Goal: Information Seeking & Learning: Understand process/instructions

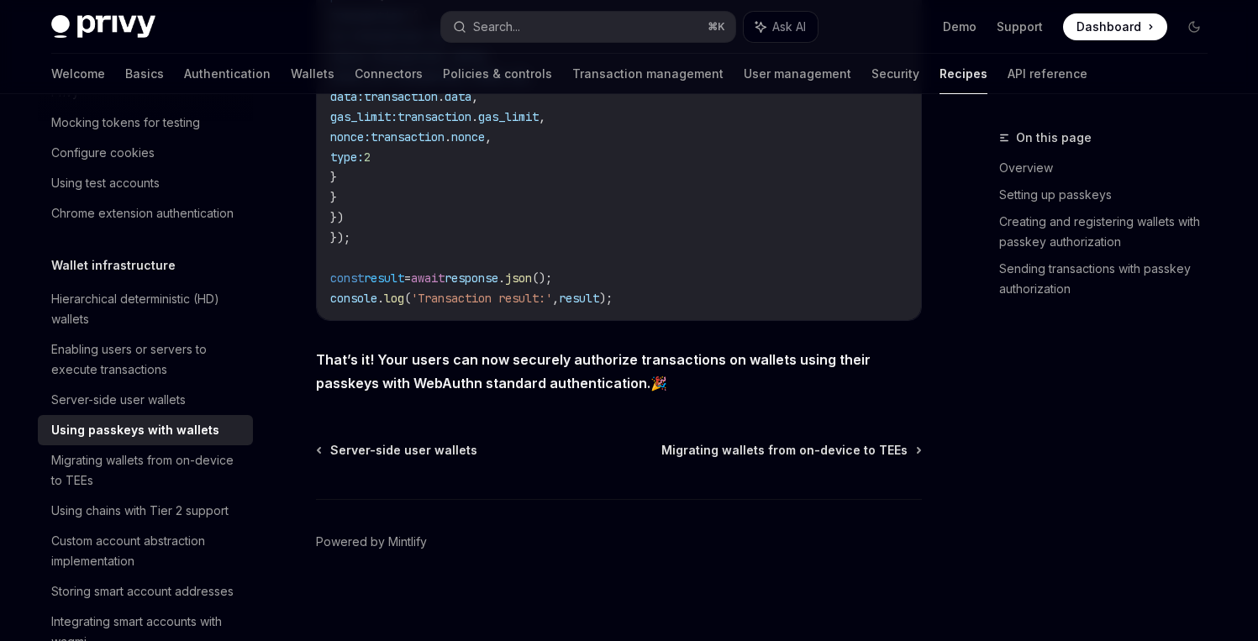
scroll to position [31, 0]
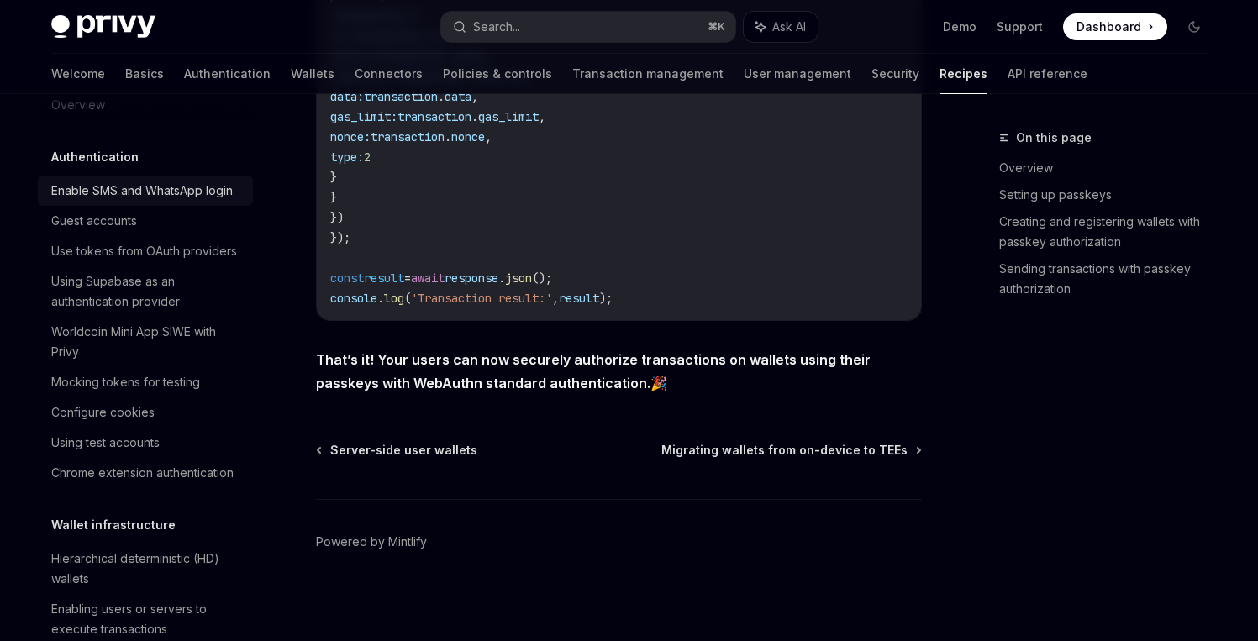
click at [152, 196] on div "Enable SMS and WhatsApp login" at bounding box center [142, 191] width 182 height 20
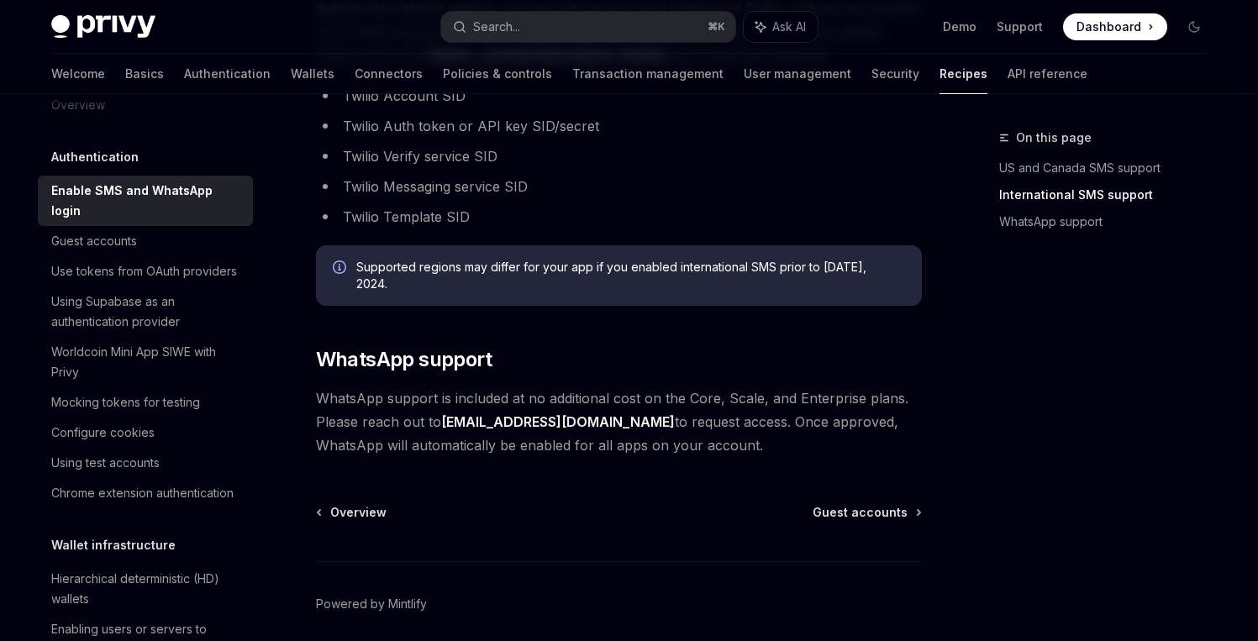
scroll to position [957, 0]
click at [136, 246] on div "Guest accounts" at bounding box center [94, 241] width 86 height 20
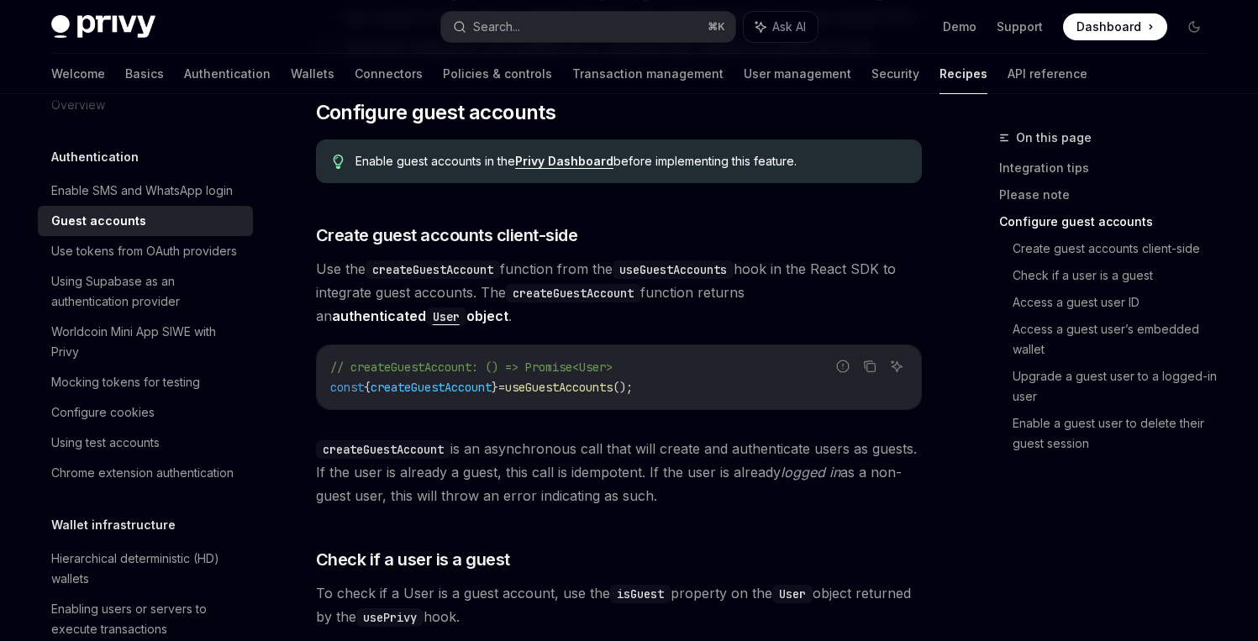
scroll to position [1283, 0]
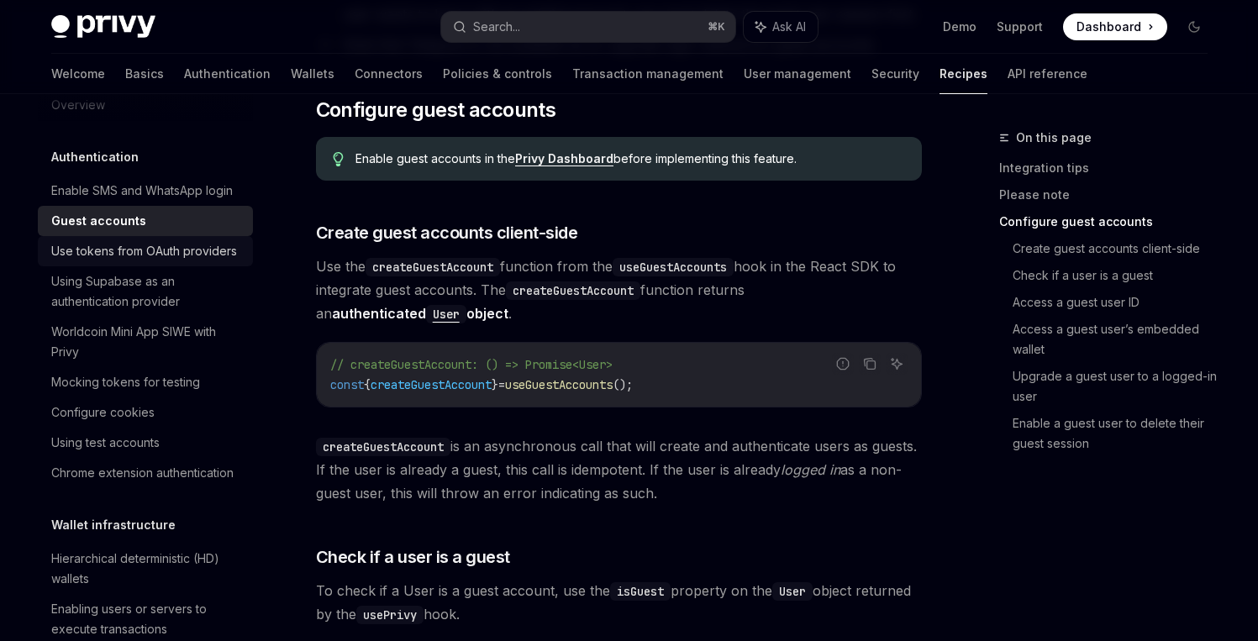
click at [96, 261] on div "Use tokens from OAuth providers" at bounding box center [144, 251] width 186 height 20
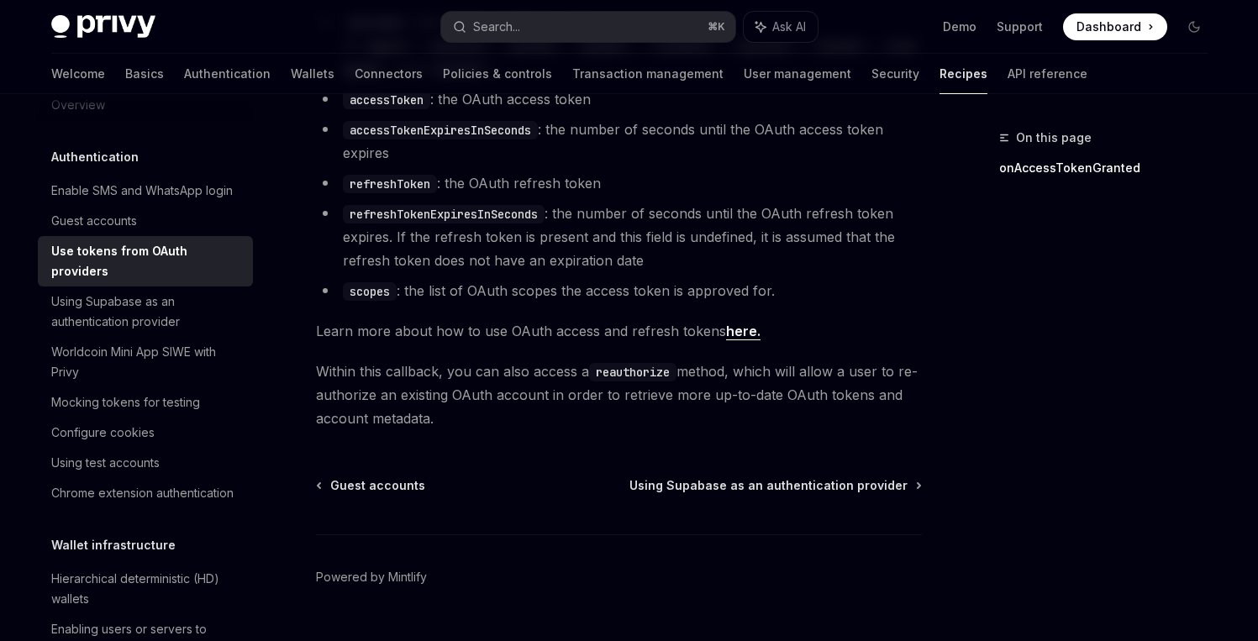
scroll to position [1156, 0]
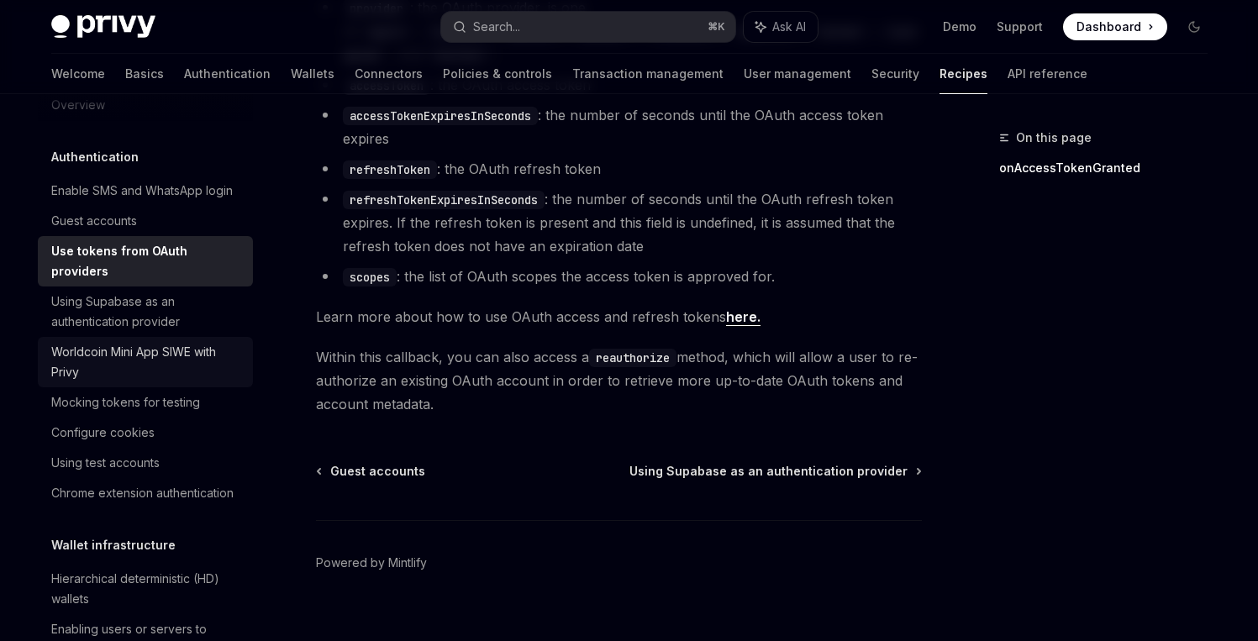
click at [133, 382] on div "Worldcoin Mini App SIWE with Privy" at bounding box center [147, 362] width 192 height 40
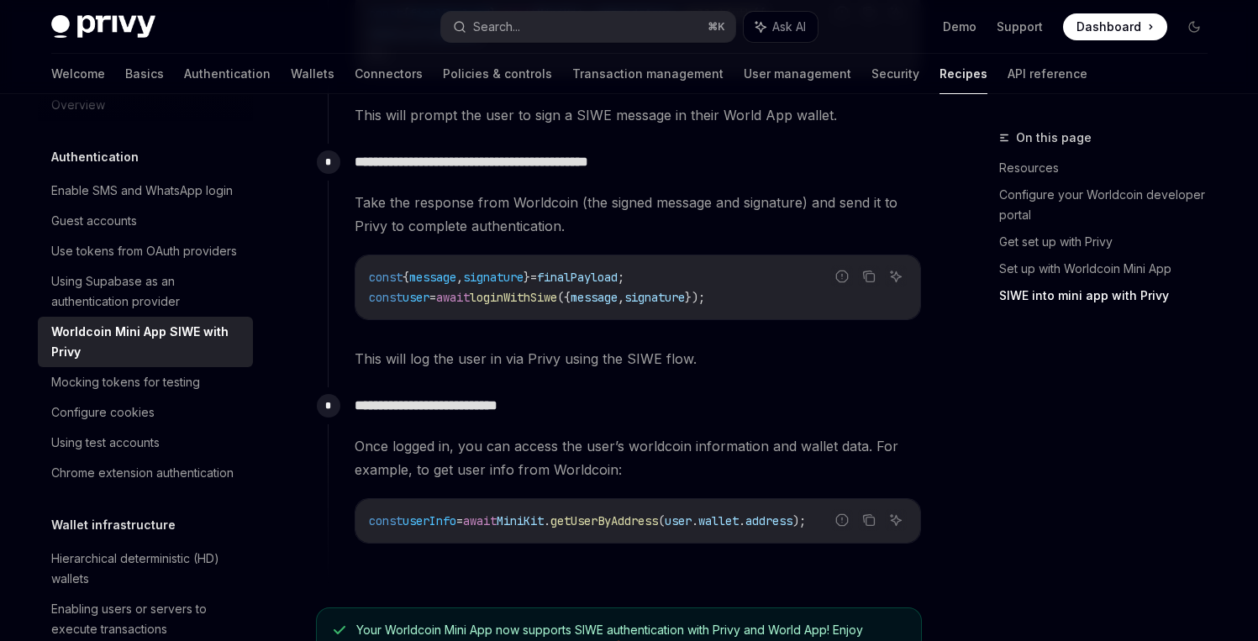
scroll to position [1934, 0]
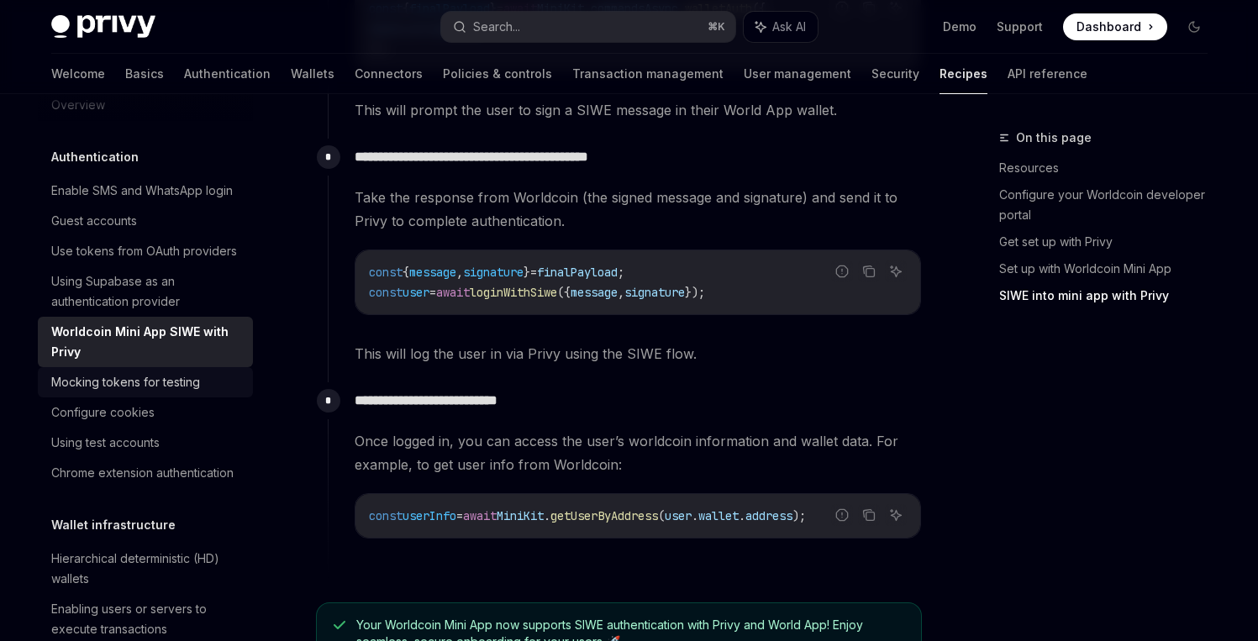
click at [153, 392] on div "Mocking tokens for testing" at bounding box center [125, 382] width 149 height 20
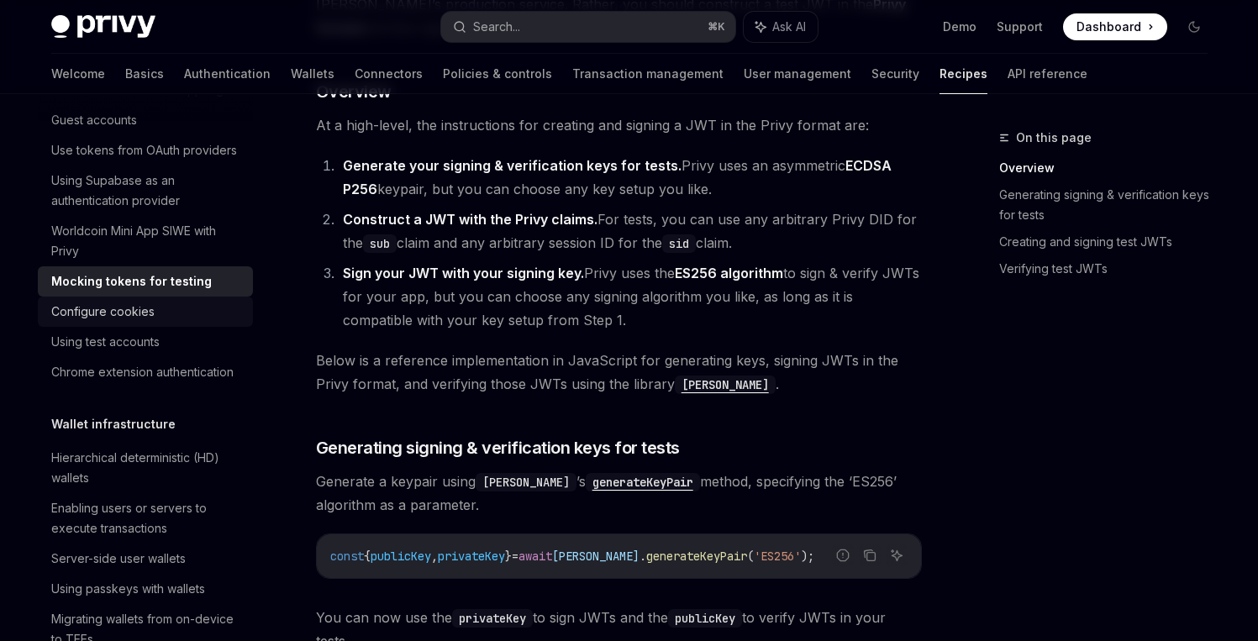
scroll to position [138, 0]
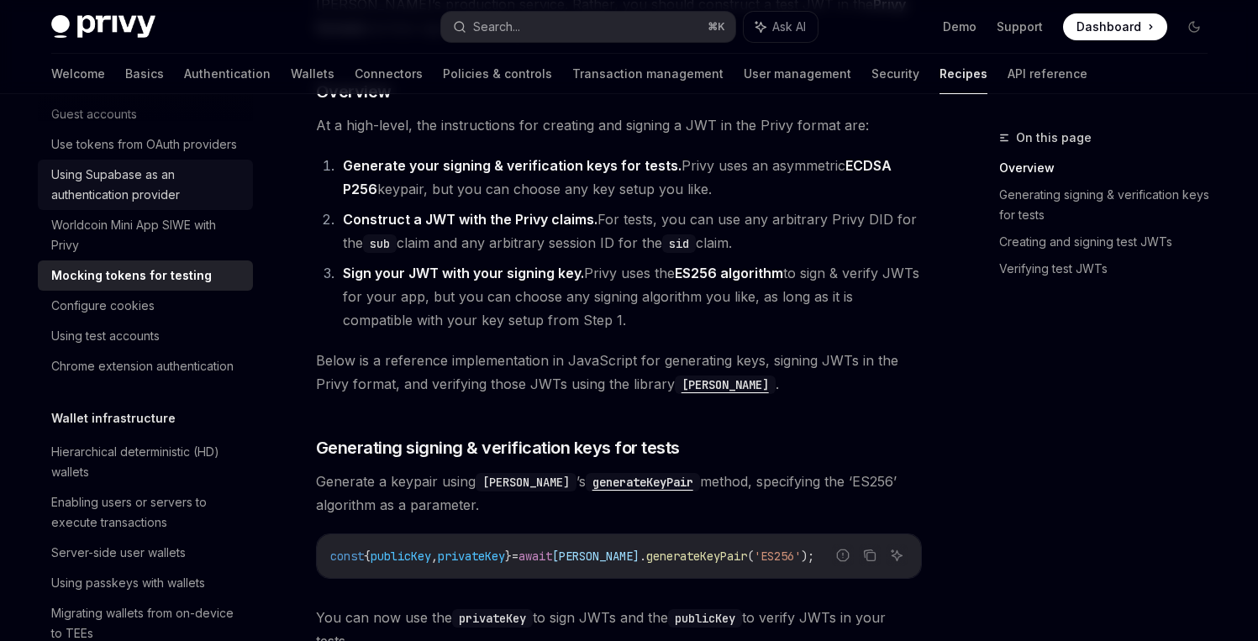
click at [155, 205] on div "Using Supabase as an authentication provider" at bounding box center [147, 185] width 192 height 40
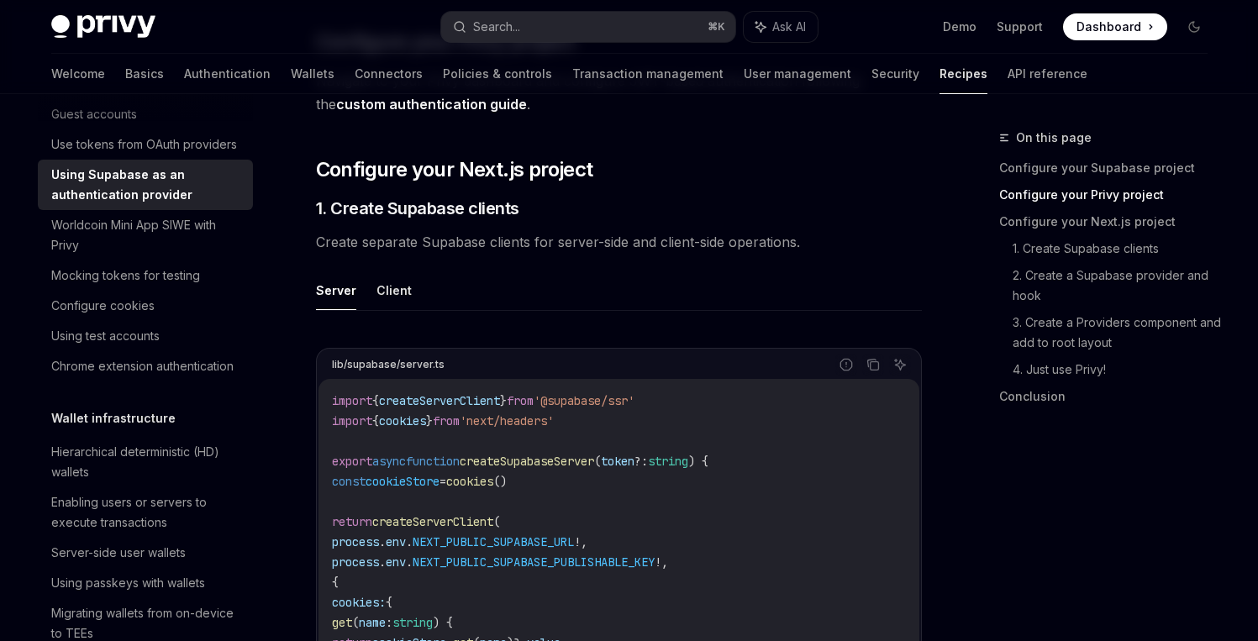
scroll to position [826, 0]
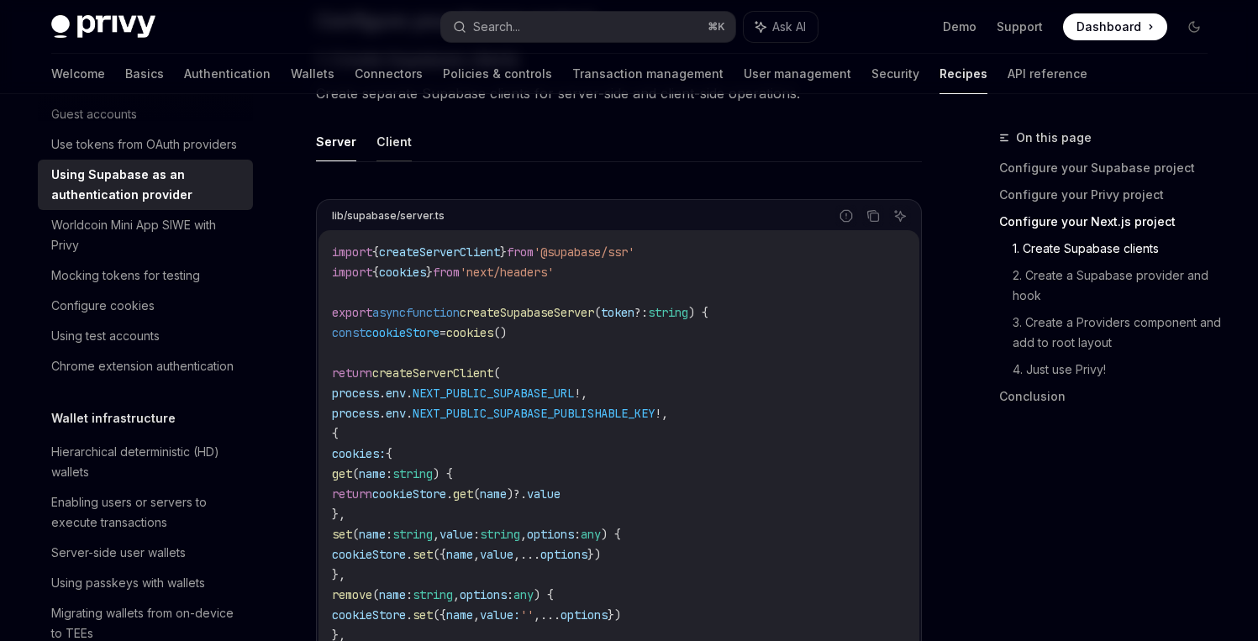
click at [378, 144] on button "Client" at bounding box center [393, 141] width 35 height 39
type textarea "*"
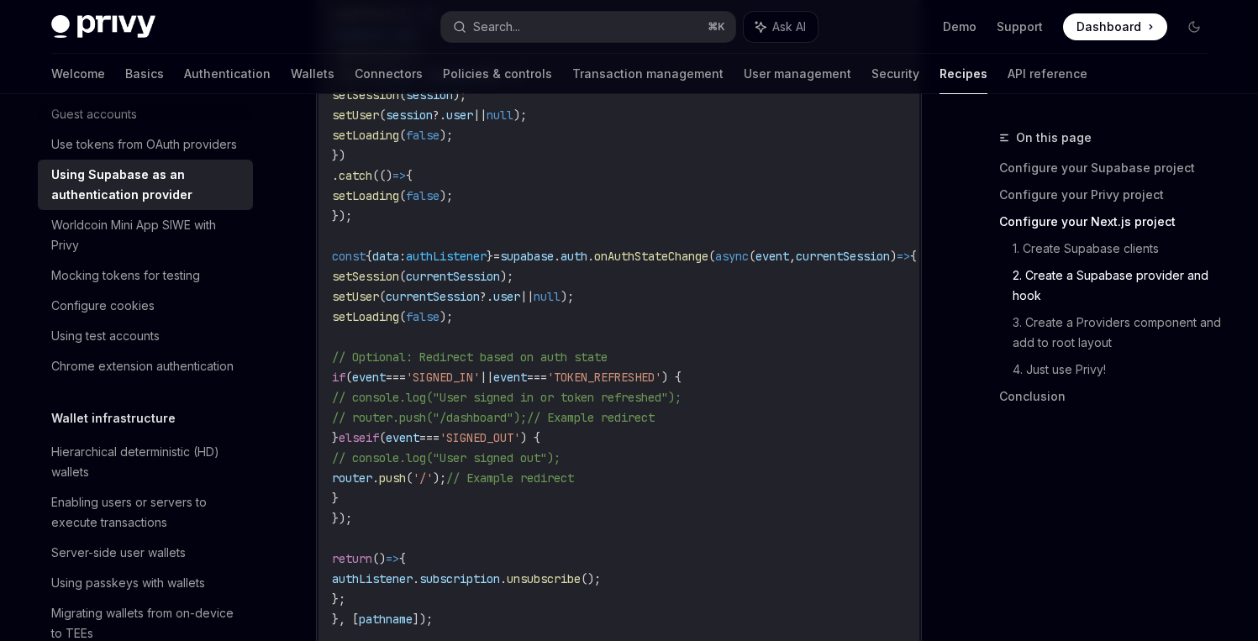
scroll to position [1930, 0]
click at [1172, 330] on link "3. Create a Providers component and add to root layout" at bounding box center [1117, 332] width 208 height 47
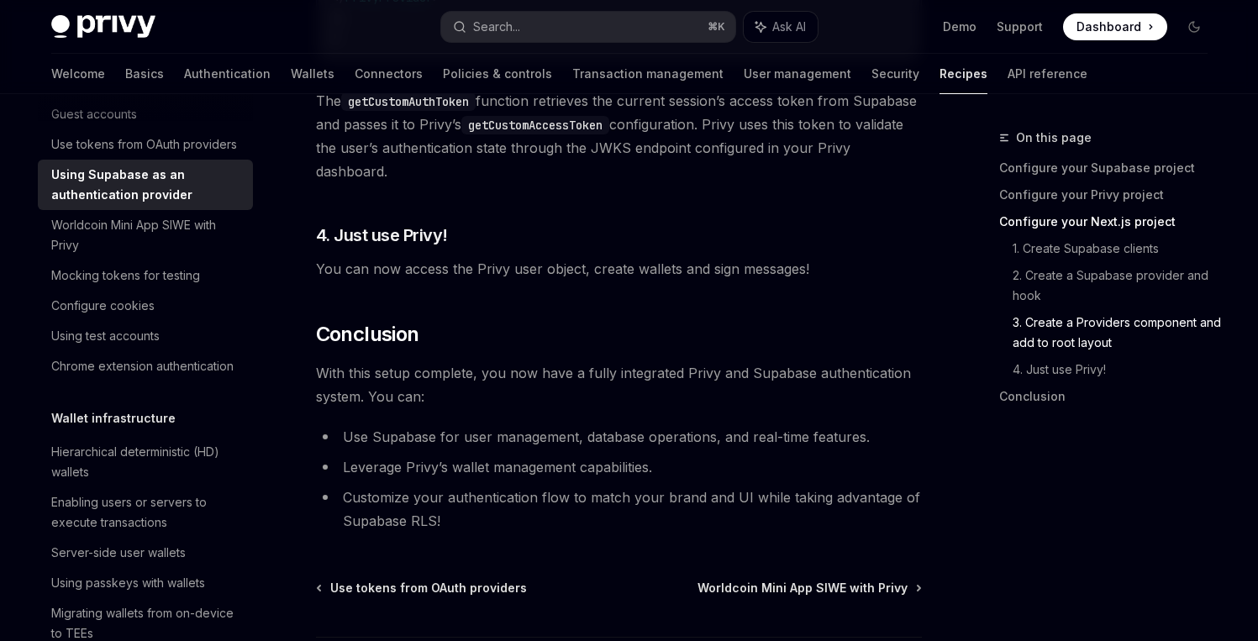
scroll to position [3892, 0]
